Goal: Task Accomplishment & Management: Complete application form

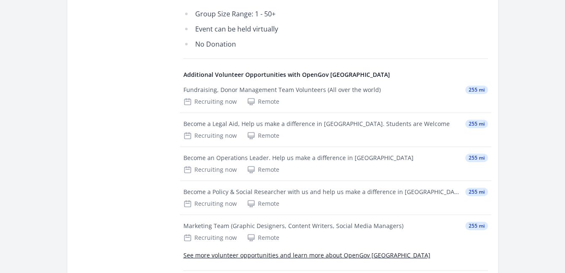
scroll to position [1032, 0]
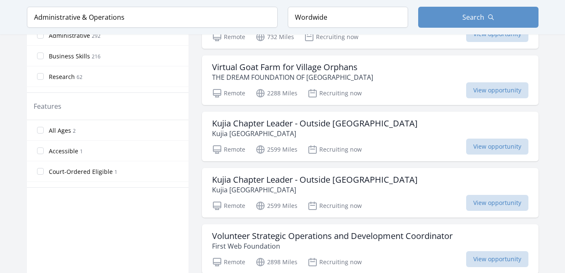
scroll to position [438, 0]
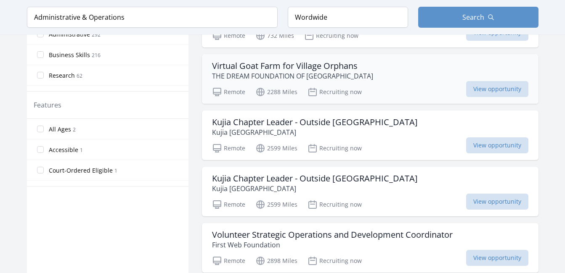
click at [317, 61] on h3 "Virtual Goat Farm for Village Orphans" at bounding box center [292, 66] width 161 height 10
click at [194, 93] on div "Active filters Clear filters Presence : Remote ✕ Query : Administrative & Opera…" at bounding box center [283, 276] width 512 height 1304
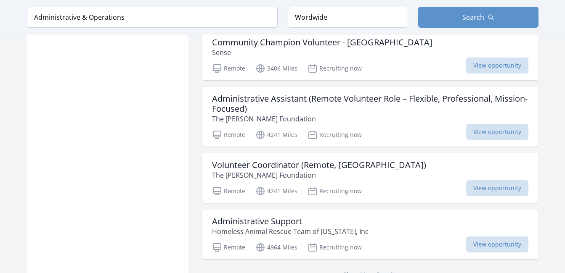
scroll to position [1060, 0]
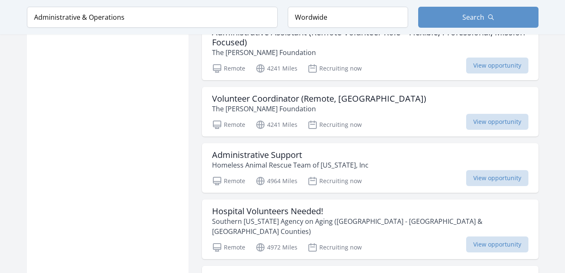
scroll to position [1128, 0]
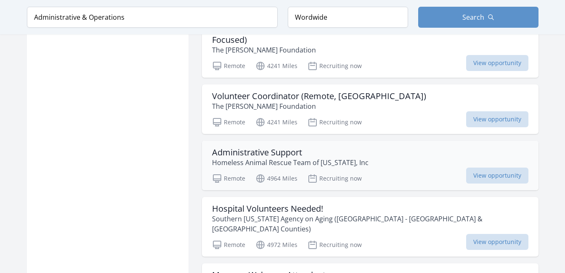
click at [288, 168] on p "Homeless Animal Rescue Team of Maine, Inc" at bounding box center [290, 163] width 157 height 10
click at [199, 74] on div "Active filters Clear filters Presence : Remote ✕ Query : Administrative & Opera…" at bounding box center [283, 182] width 512 height 2496
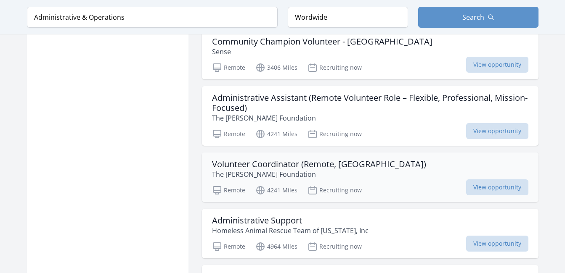
scroll to position [1060, 0]
click at [289, 169] on h3 "Volunteer Coordinator (Remote, Canada)" at bounding box center [319, 164] width 214 height 10
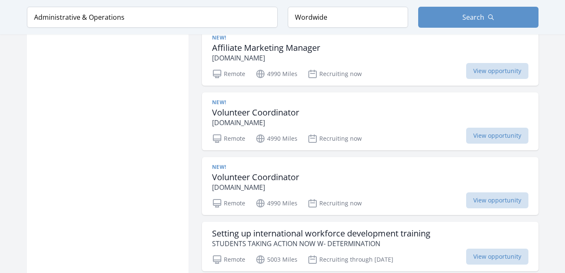
scroll to position [1532, 0]
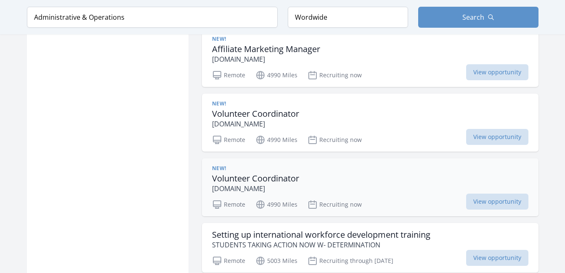
click at [255, 178] on h3 "Volunteer Coordinator" at bounding box center [255, 179] width 87 height 10
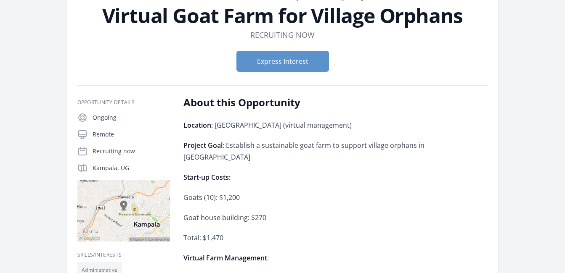
scroll to position [34, 0]
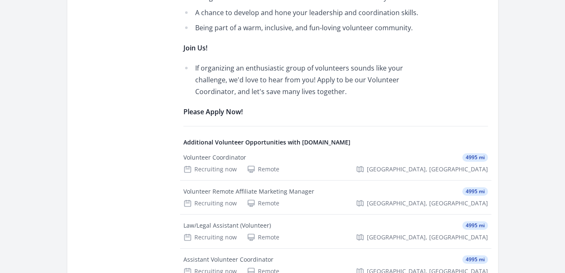
scroll to position [993, 0]
click at [252, 68] on li "If organizing an enthusiastic group of volunteers sounds like your challenge, w…" at bounding box center [306, 79] width 246 height 35
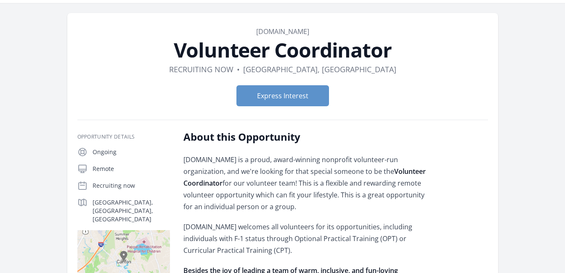
scroll to position [0, 0]
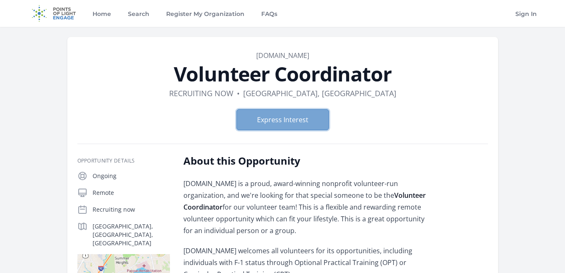
click at [292, 118] on button "Express Interest" at bounding box center [282, 119] width 93 height 21
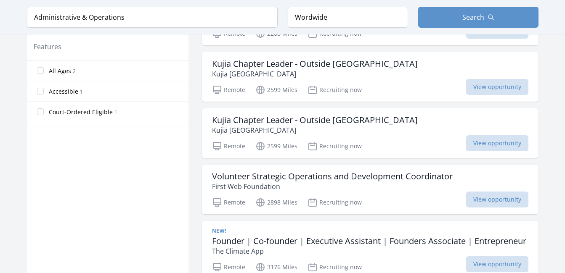
scroll to position [496, 0]
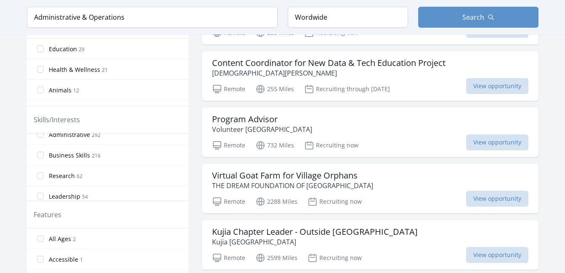
scroll to position [0, 0]
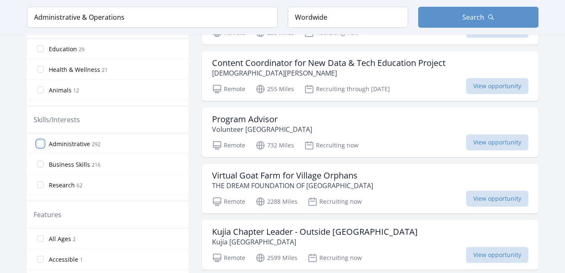
click at [38, 143] on input "Administrative 292" at bounding box center [40, 144] width 7 height 7
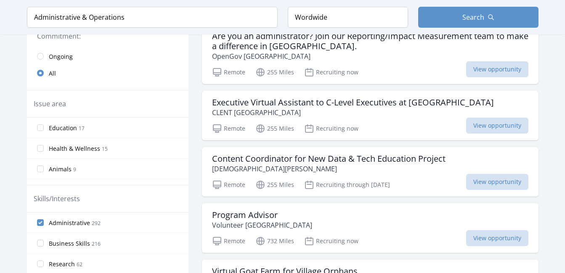
scroll to position [252, 0]
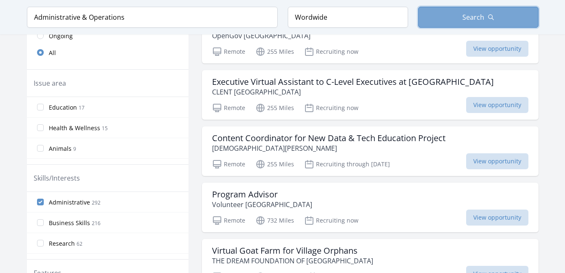
click at [430, 15] on button "Search" at bounding box center [478, 17] width 120 height 21
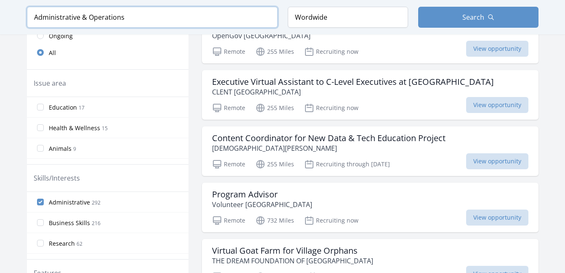
click at [267, 16] on input "Administrative & Operations" at bounding box center [152, 17] width 251 height 21
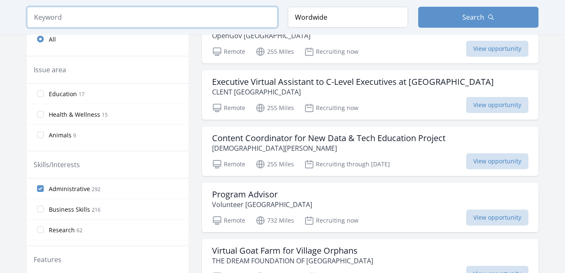
scroll to position [239, 0]
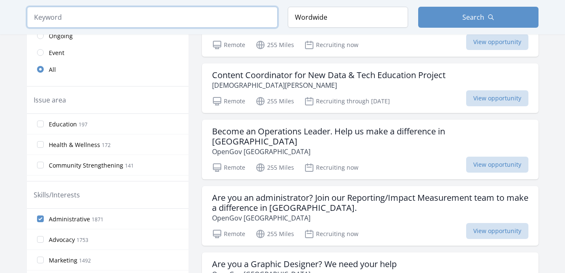
click at [176, 20] on input "search" at bounding box center [152, 17] width 251 height 21
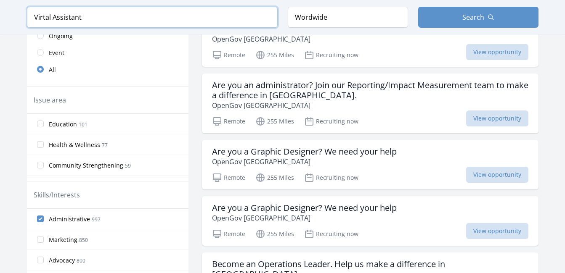
type input "Virtal Assistant"
click button "submit" at bounding box center [0, 0] width 0 height 0
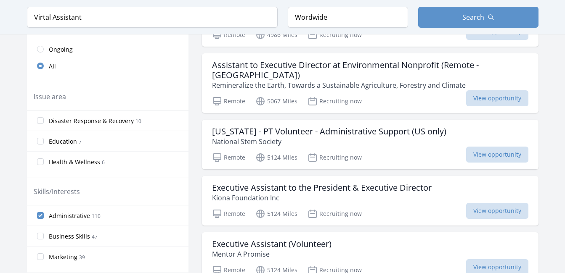
scroll to position [252, 0]
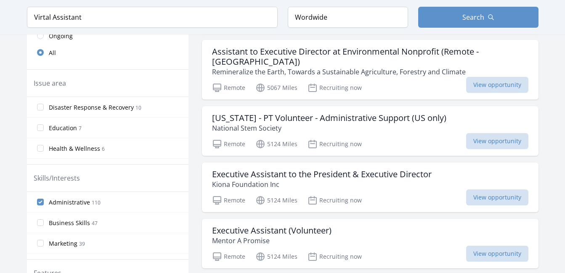
drag, startPoint x: 196, startPoint y: 48, endPoint x: 193, endPoint y: 71, distance: 23.3
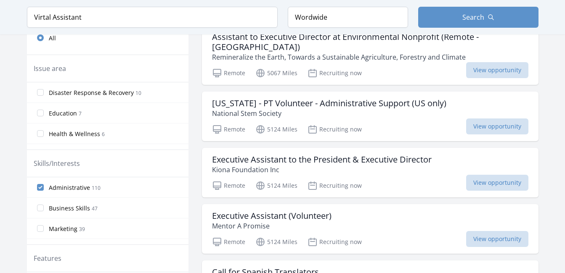
scroll to position [269, 0]
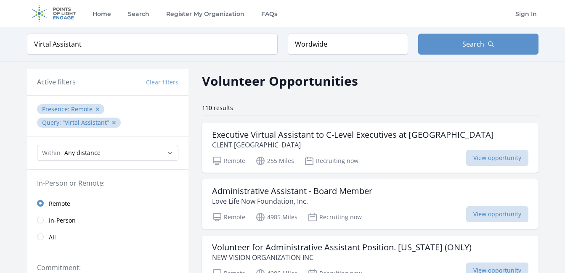
scroll to position [17, 0]
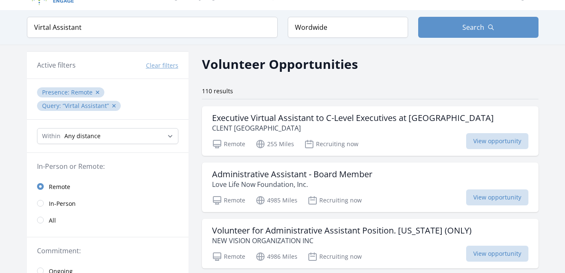
click at [170, 64] on button "Clear filters" at bounding box center [162, 65] width 32 height 8
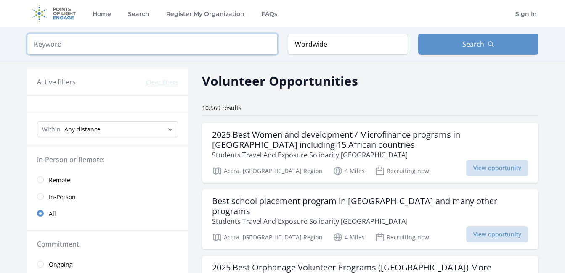
click at [180, 48] on input "search" at bounding box center [152, 44] width 251 height 21
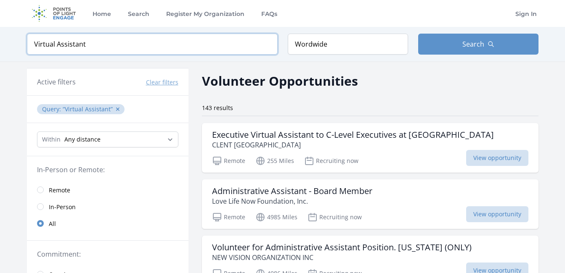
type input "Virtual Assistant"
click button "submit" at bounding box center [0, 0] width 0 height 0
click at [353, 145] on p "CLENT Africa" at bounding box center [353, 145] width 282 height 10
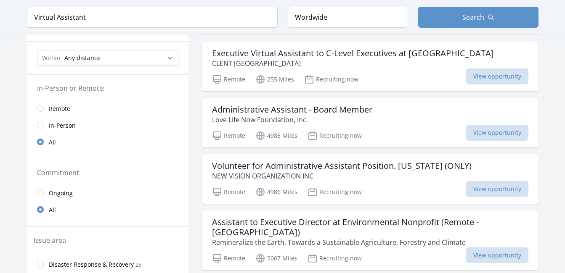
scroll to position [84, 0]
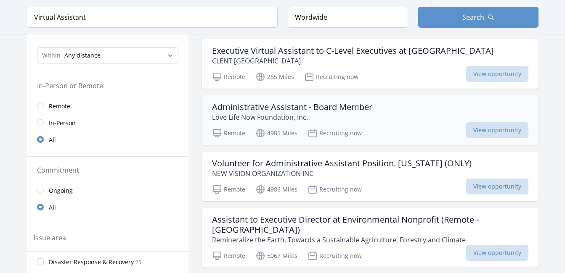
click at [261, 109] on h3 "Administrative Assistant - Board Member" at bounding box center [292, 107] width 160 height 10
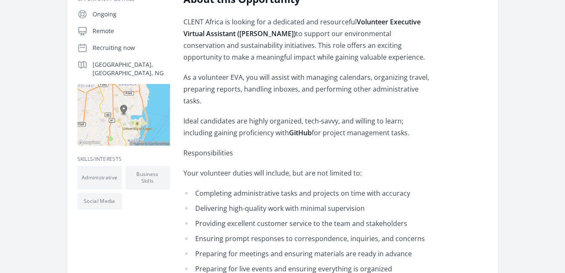
scroll to position [168, 0]
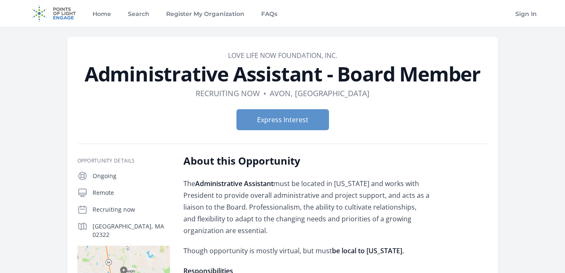
click at [378, 120] on form "Express Interest" at bounding box center [282, 119] width 411 height 21
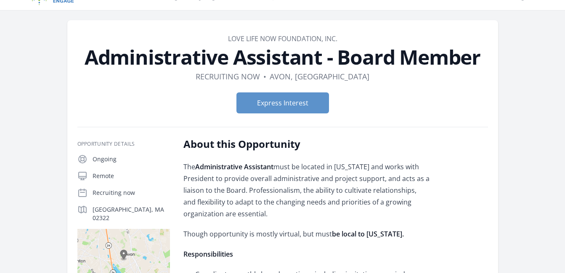
scroll to position [50, 0]
